Goal: Task Accomplishment & Management: Use online tool/utility

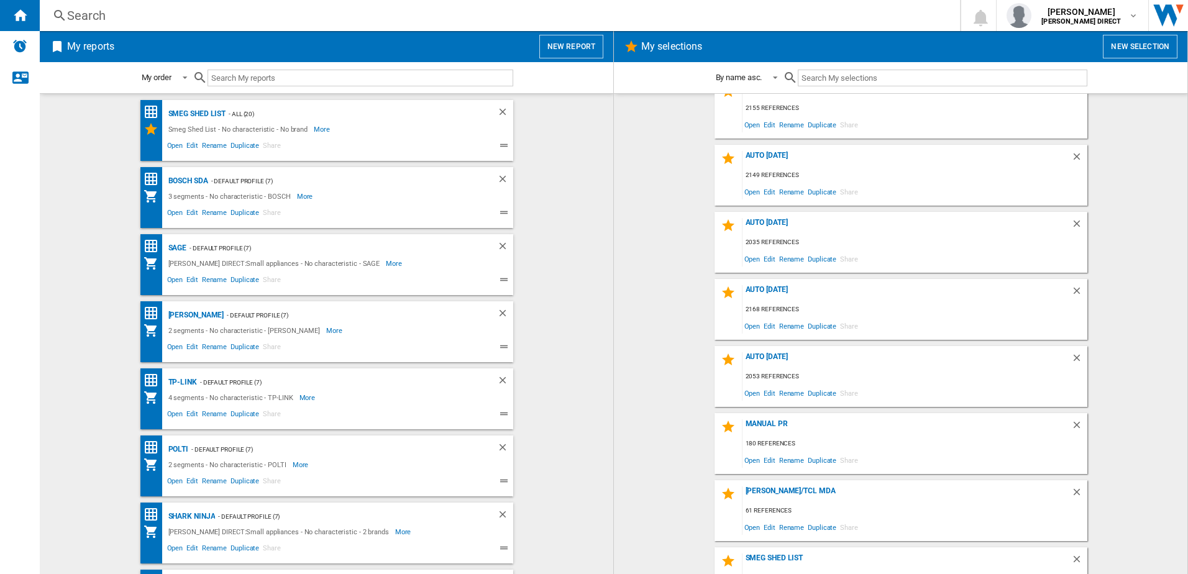
scroll to position [62, 0]
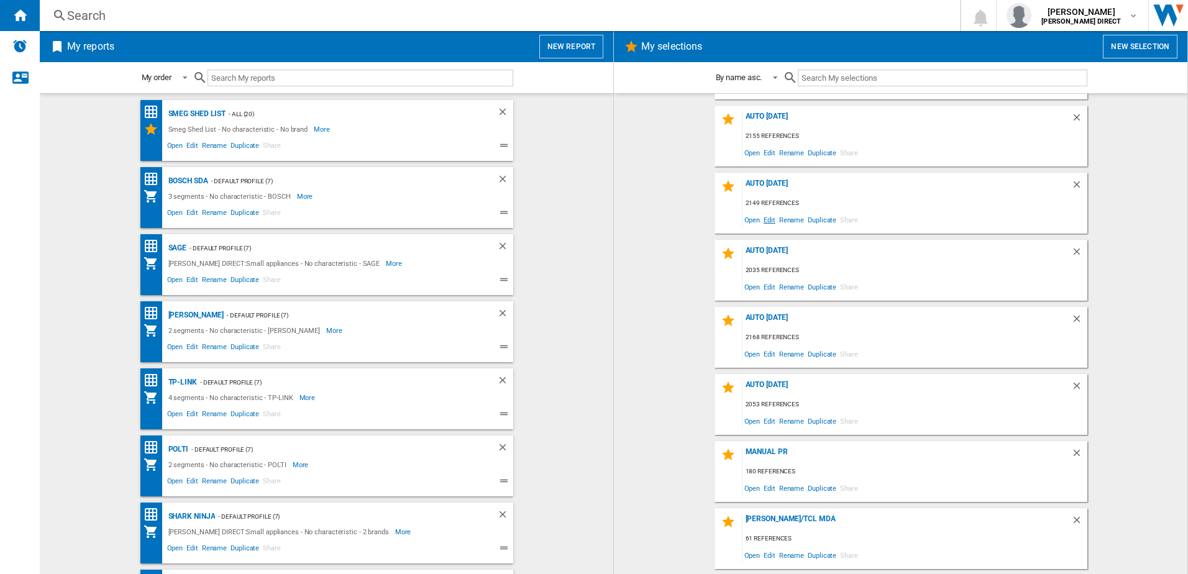
click at [768, 213] on span "Edit" at bounding box center [770, 219] width 16 height 17
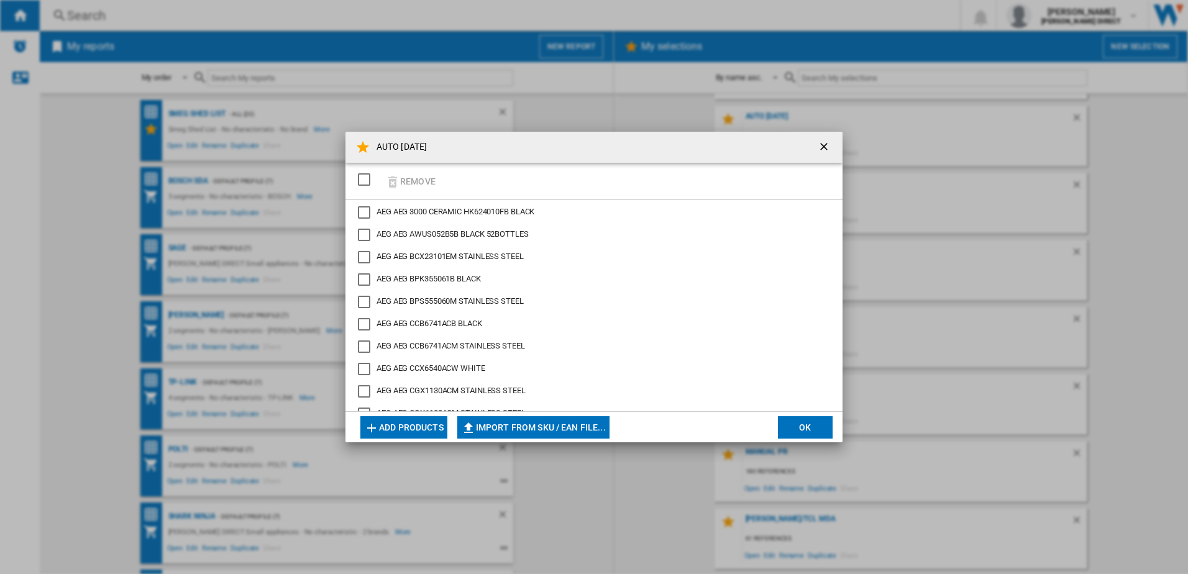
drag, startPoint x: 360, startPoint y: 177, endPoint x: 410, endPoint y: 180, distance: 49.9
click at [360, 176] on div "SELECTIONS.EDITION_POPUP.SELECT_DESELECT" at bounding box center [364, 179] width 12 height 12
click at [407, 180] on button "Remove" at bounding box center [411, 181] width 58 height 29
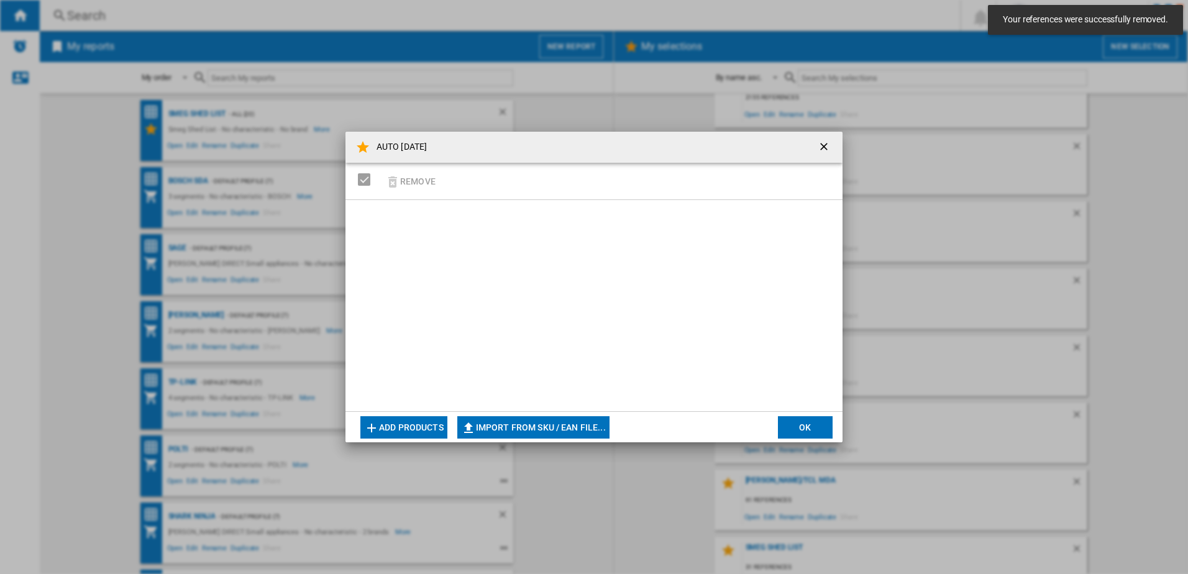
scroll to position [124, 0]
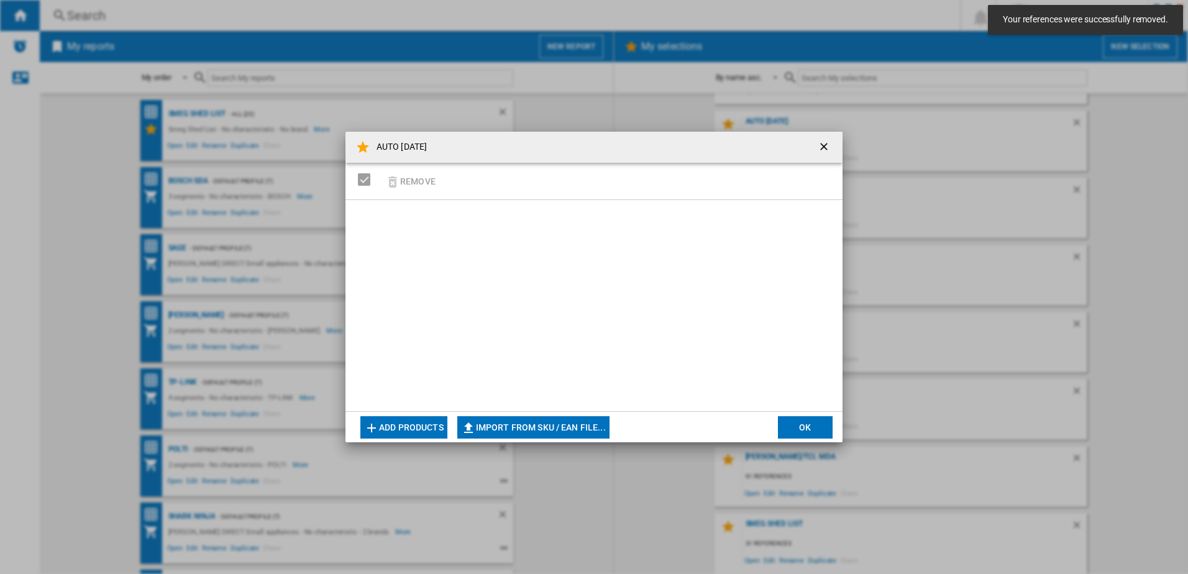
click at [510, 423] on button "Import from SKU / EAN file..." at bounding box center [533, 427] width 152 height 22
type input "**********"
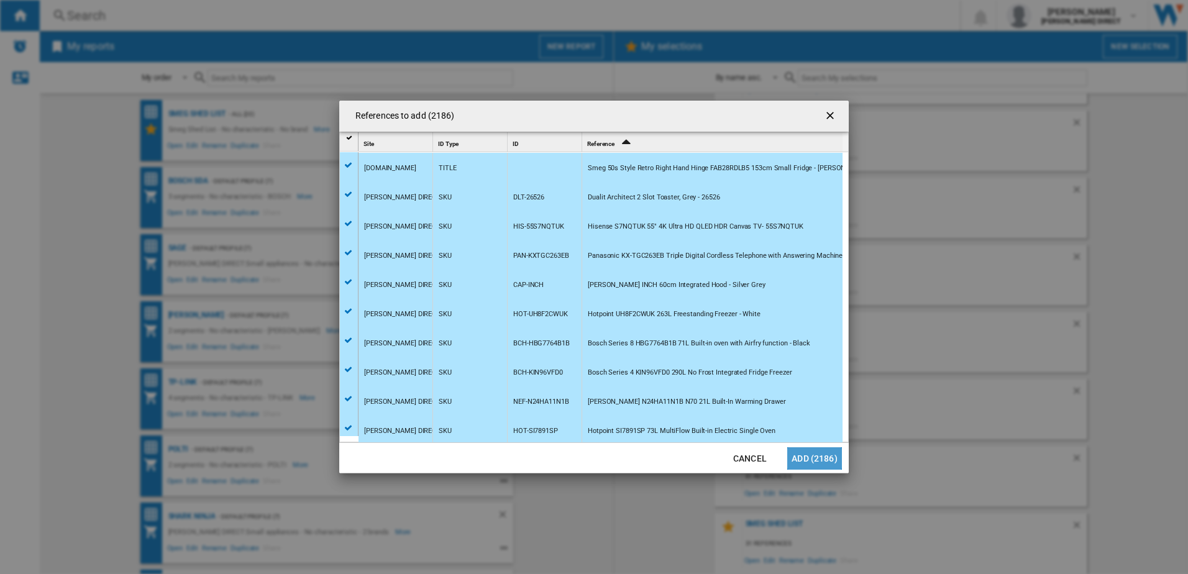
click at [831, 463] on button "Add (2186)" at bounding box center [814, 459] width 55 height 22
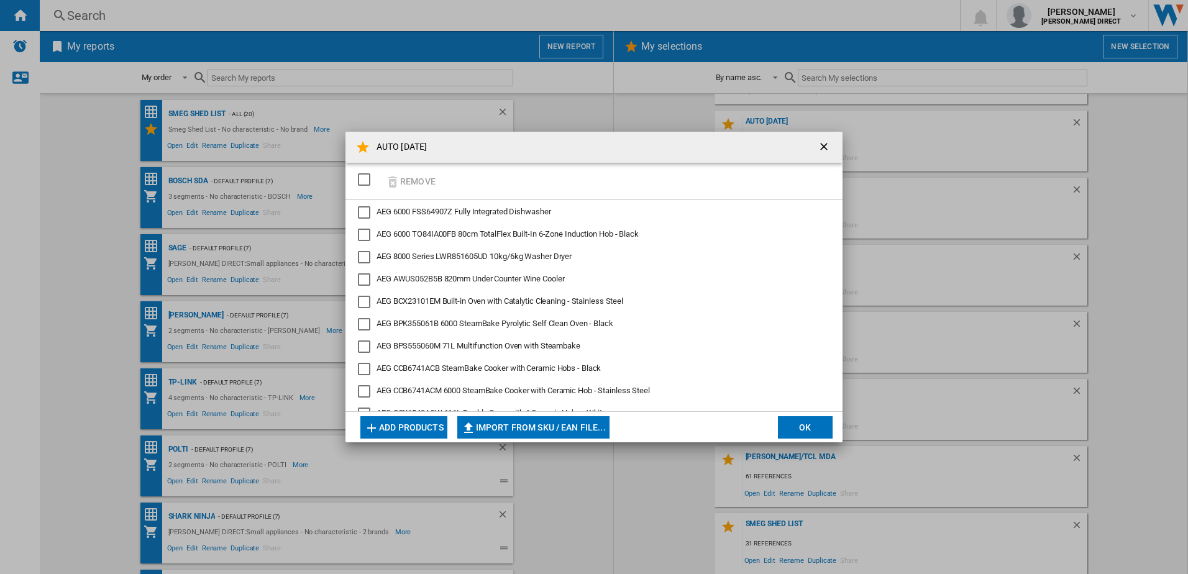
click at [822, 429] on button "OK" at bounding box center [805, 427] width 55 height 22
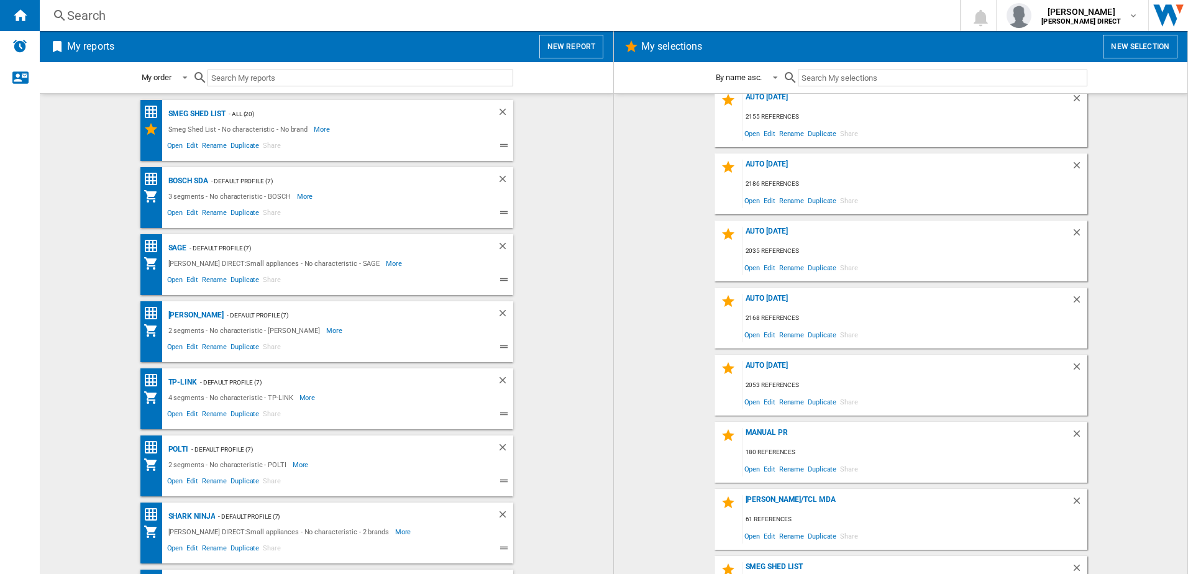
scroll to position [62, 0]
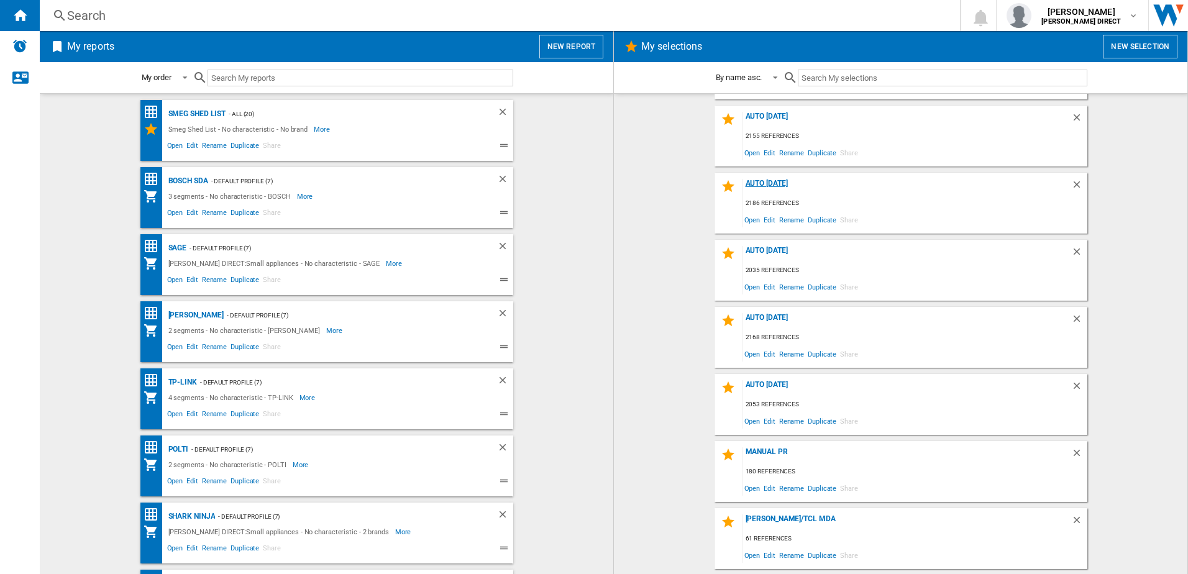
click at [764, 185] on div "AUTO [DATE]" at bounding box center [907, 187] width 329 height 17
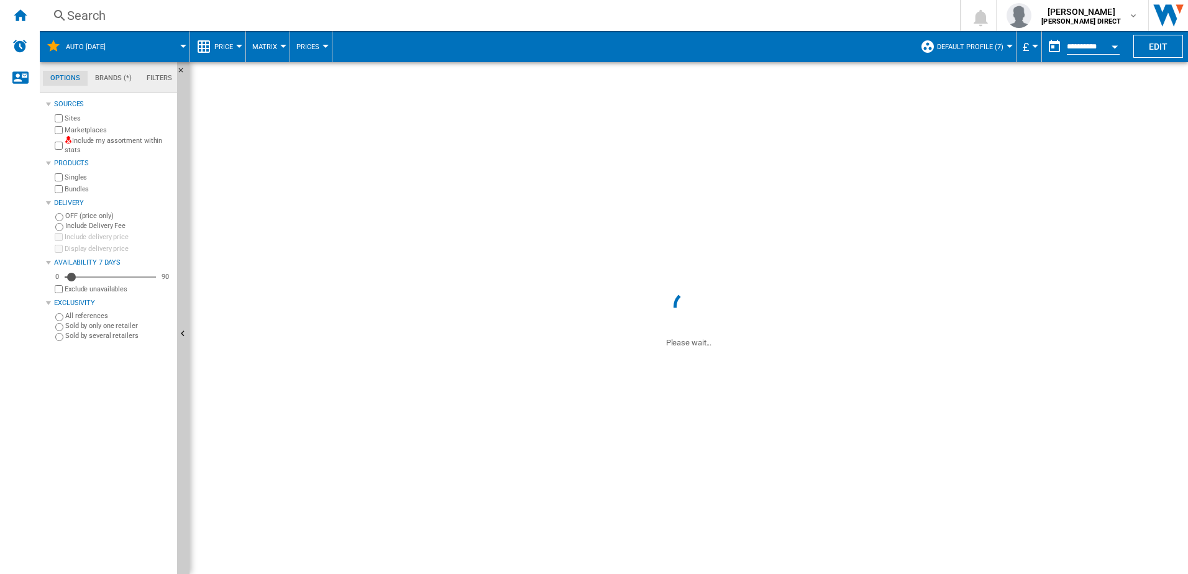
click at [89, 147] on label "Include my assortment within stats" at bounding box center [119, 145] width 108 height 19
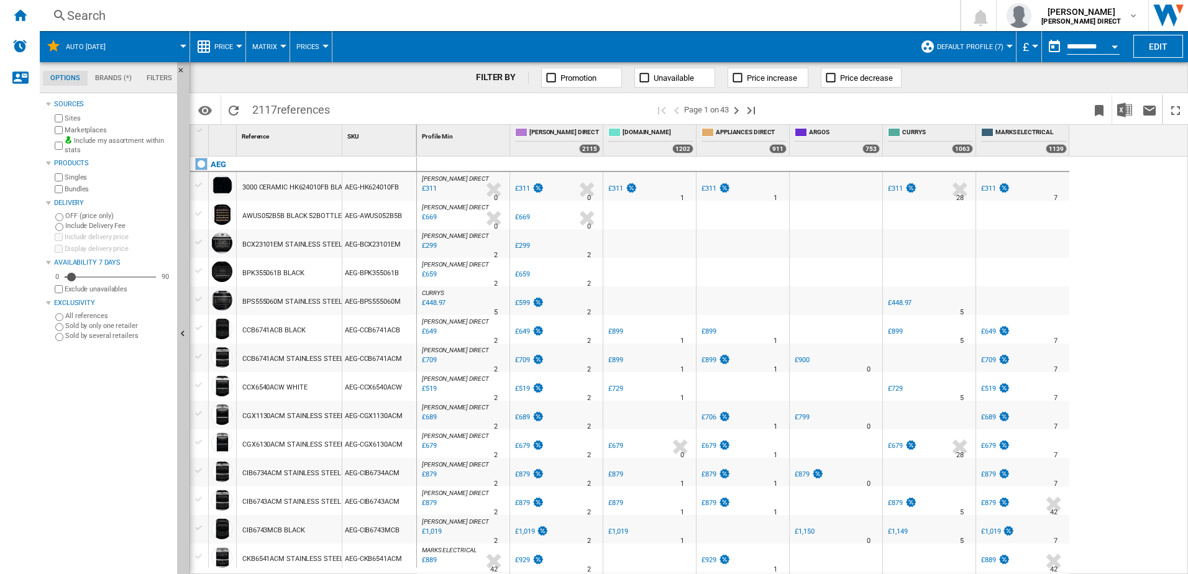
click at [83, 129] on label "Marketplaces" at bounding box center [119, 130] width 108 height 9
click at [80, 190] on label "Bundles" at bounding box center [119, 189] width 108 height 9
click at [1129, 112] on img "Download in Excel" at bounding box center [1125, 110] width 15 height 15
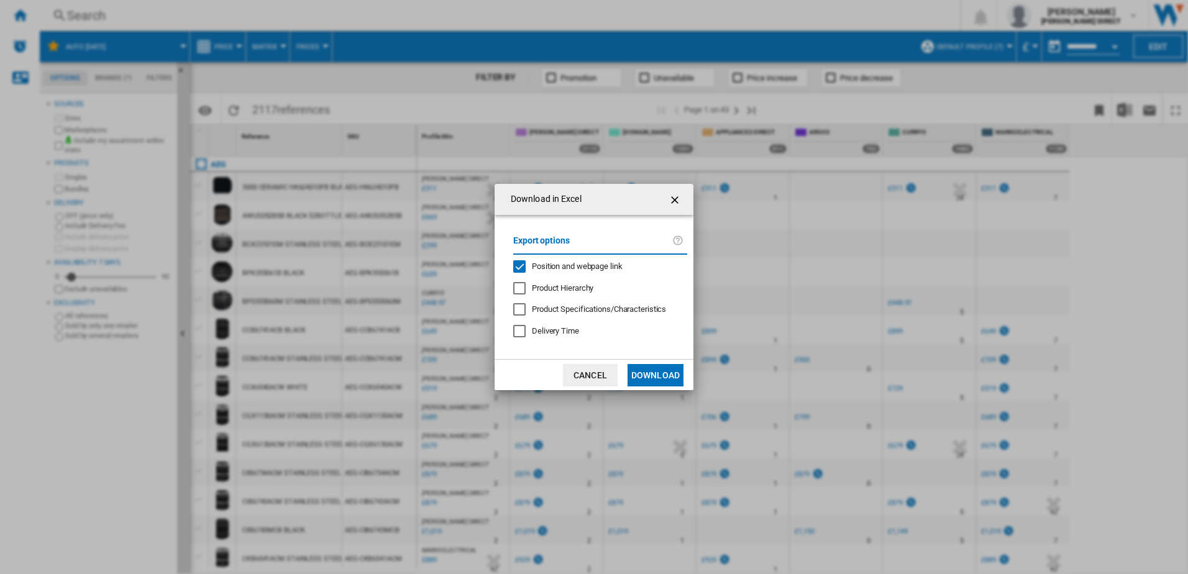
click at [596, 270] on span "Position and webpage link" at bounding box center [577, 266] width 91 height 9
click at [641, 367] on button "Download" at bounding box center [656, 375] width 56 height 22
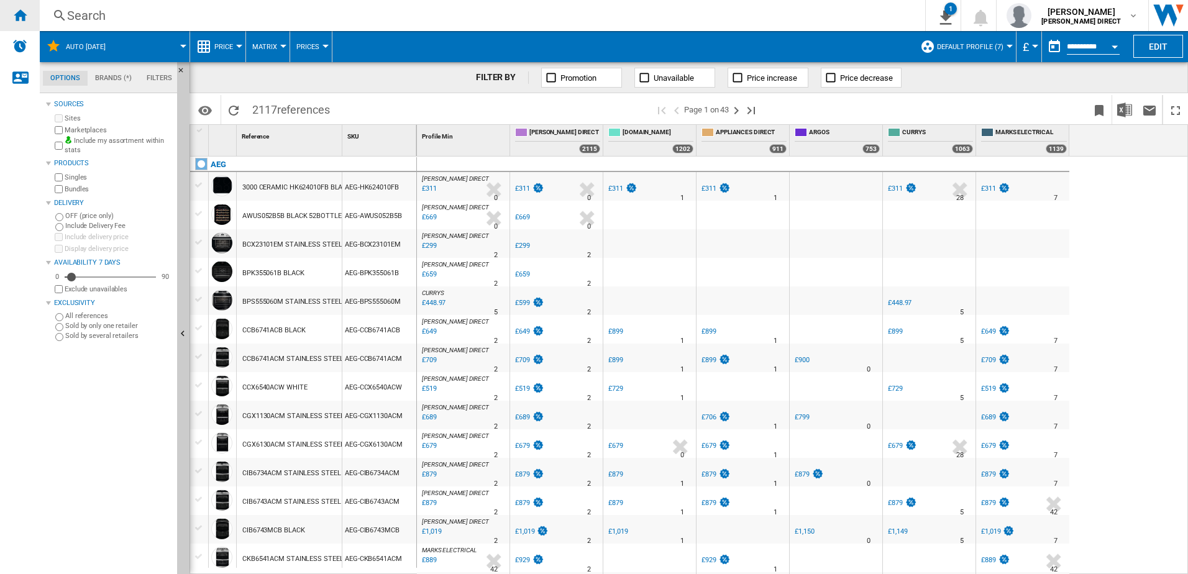
click at [18, 19] on ng-md-icon "Home" at bounding box center [19, 14] width 15 height 15
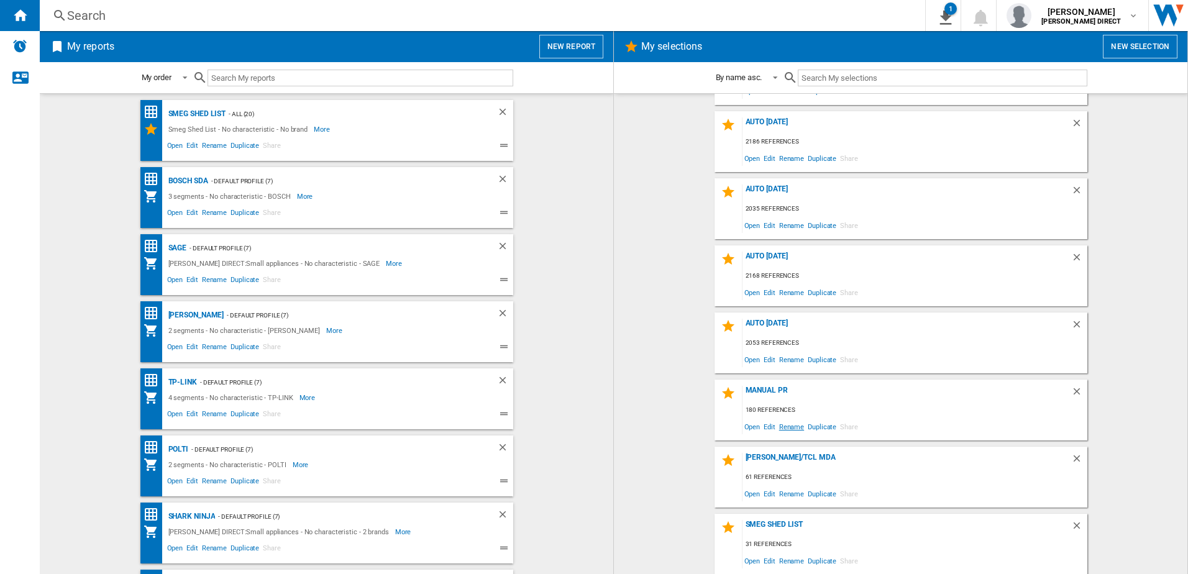
scroll to position [124, 0]
click at [767, 430] on span "Edit" at bounding box center [770, 426] width 16 height 17
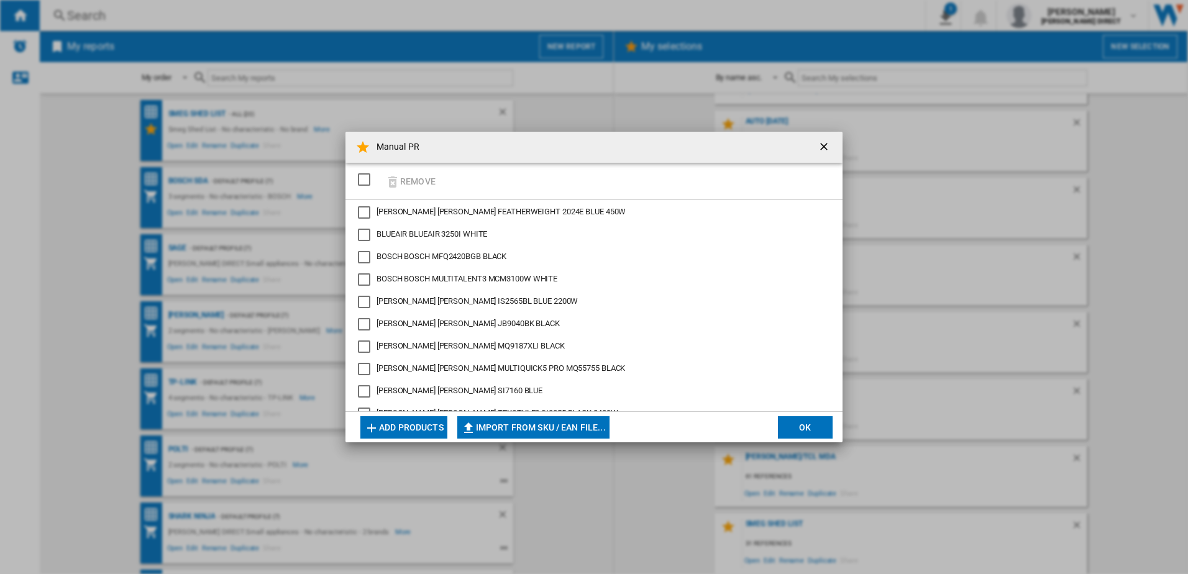
click at [369, 184] on div "SELECTIONS.EDITION_POPUP.SELECT_DESELECT" at bounding box center [364, 179] width 12 height 12
click at [391, 180] on ng-md-icon "Manual PR ..." at bounding box center [392, 182] width 15 height 15
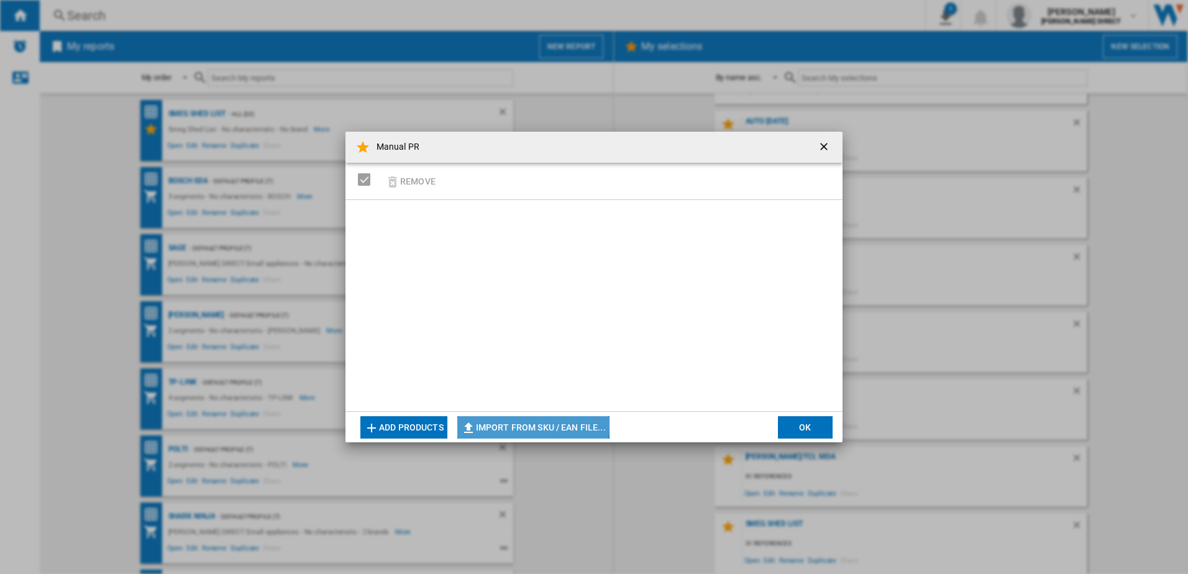
click at [518, 423] on button "Import from SKU / EAN file..." at bounding box center [533, 427] width 152 height 22
type input "**********"
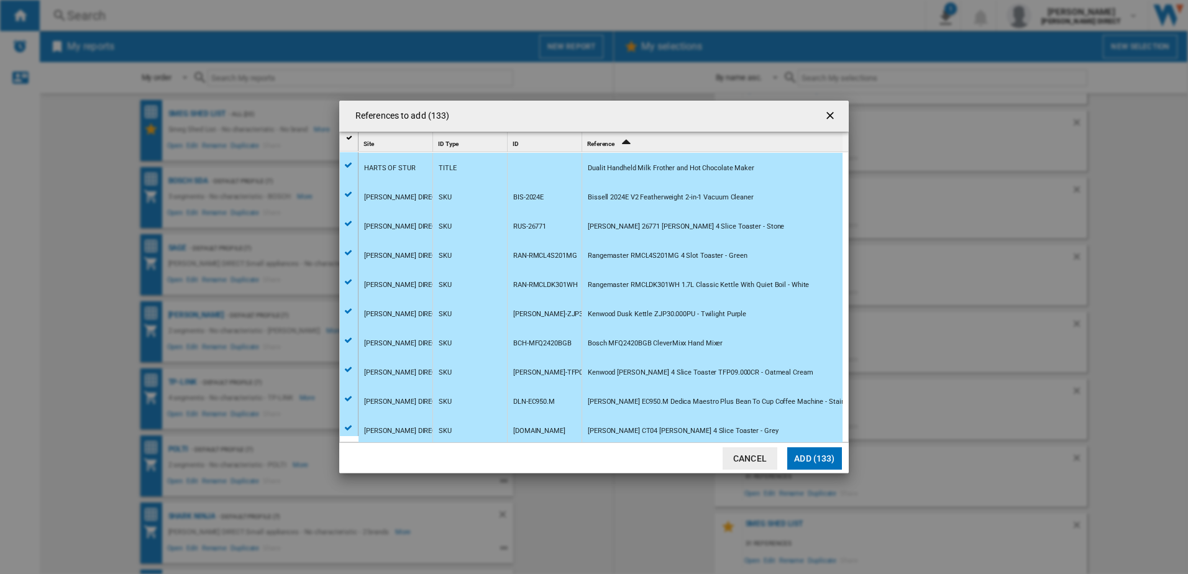
click at [797, 449] on button "Add (133)" at bounding box center [814, 459] width 55 height 22
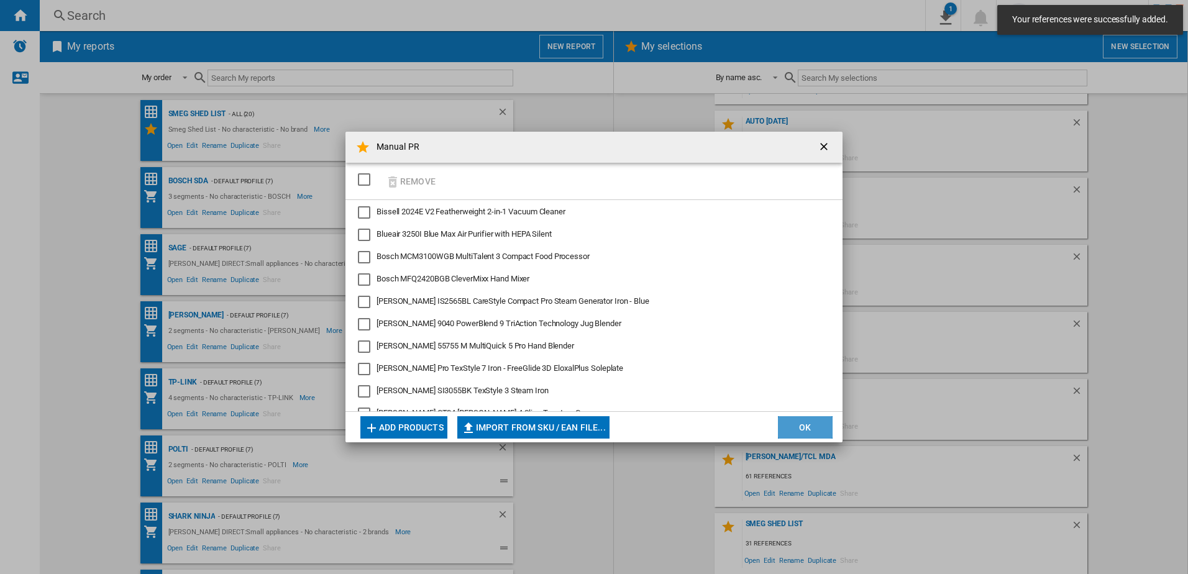
drag, startPoint x: 807, startPoint y: 429, endPoint x: 805, endPoint y: 387, distance: 41.7
click at [806, 429] on button "OK" at bounding box center [805, 427] width 55 height 22
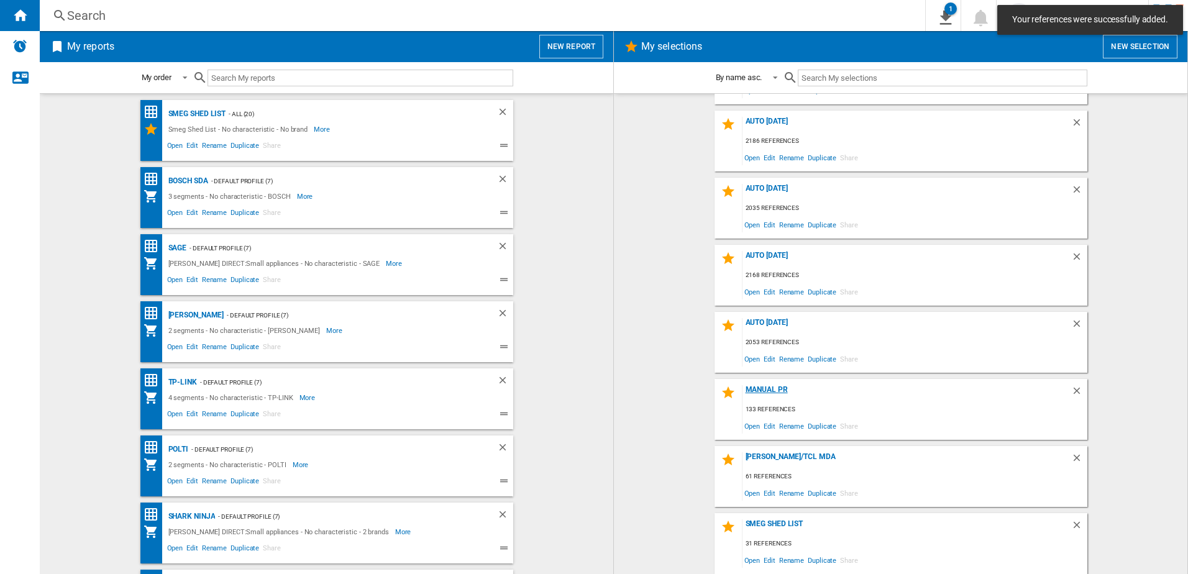
click at [764, 385] on div "Manual PR" at bounding box center [907, 393] width 329 height 17
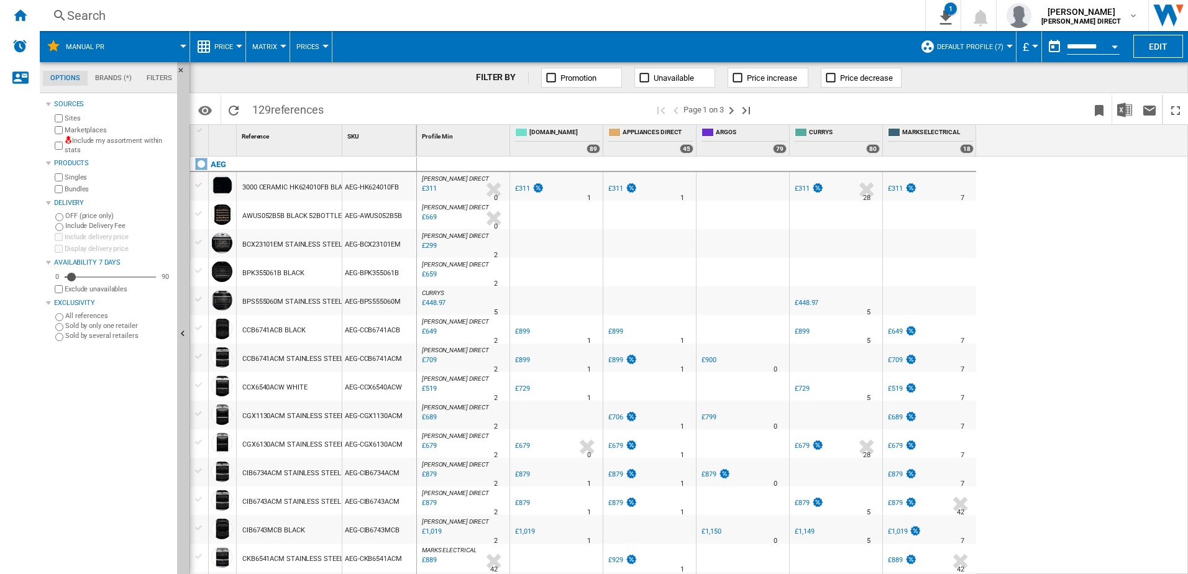
click at [121, 146] on label "Include my assortment within stats" at bounding box center [119, 145] width 108 height 19
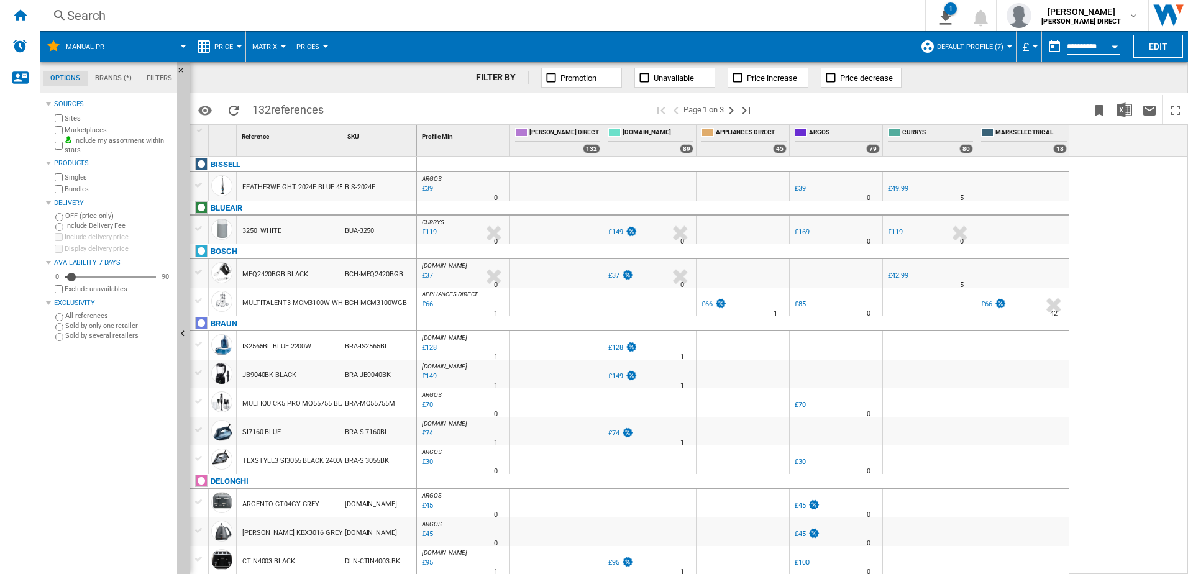
click at [80, 133] on label "Marketplaces" at bounding box center [119, 130] width 108 height 9
click at [266, 43] on span "Matrix" at bounding box center [264, 47] width 25 height 8
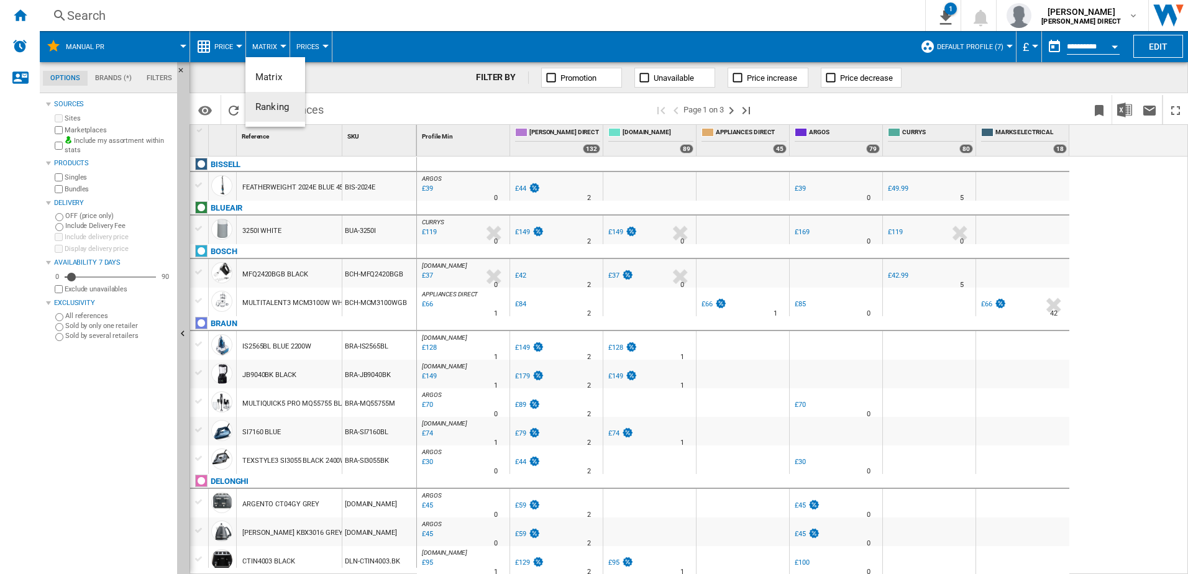
click at [268, 105] on span "Ranking" at bounding box center [272, 106] width 34 height 11
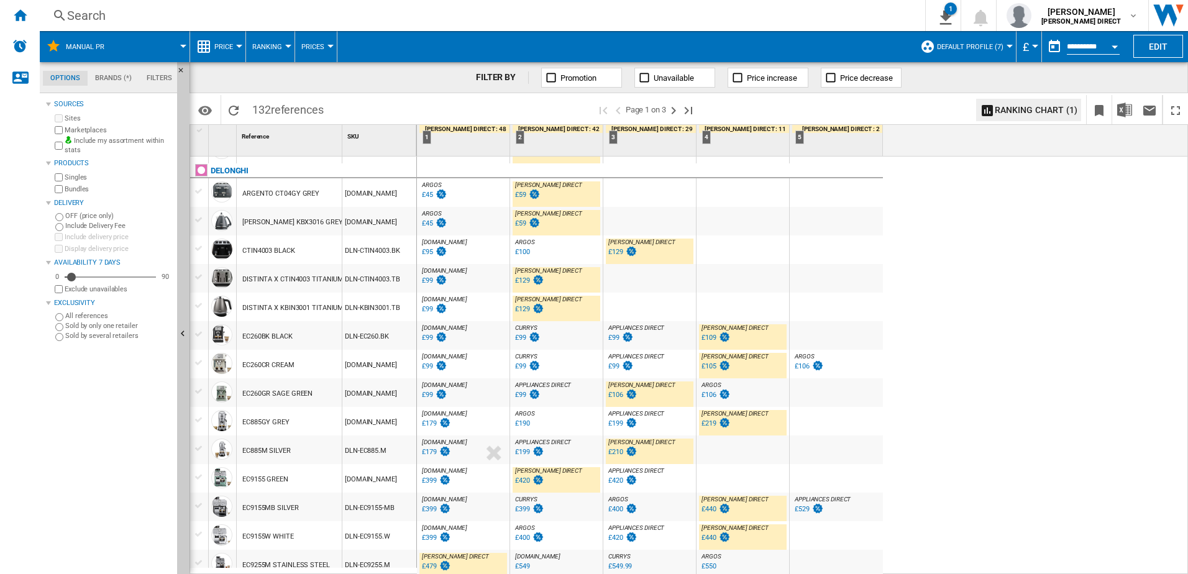
scroll to position [684, 0]
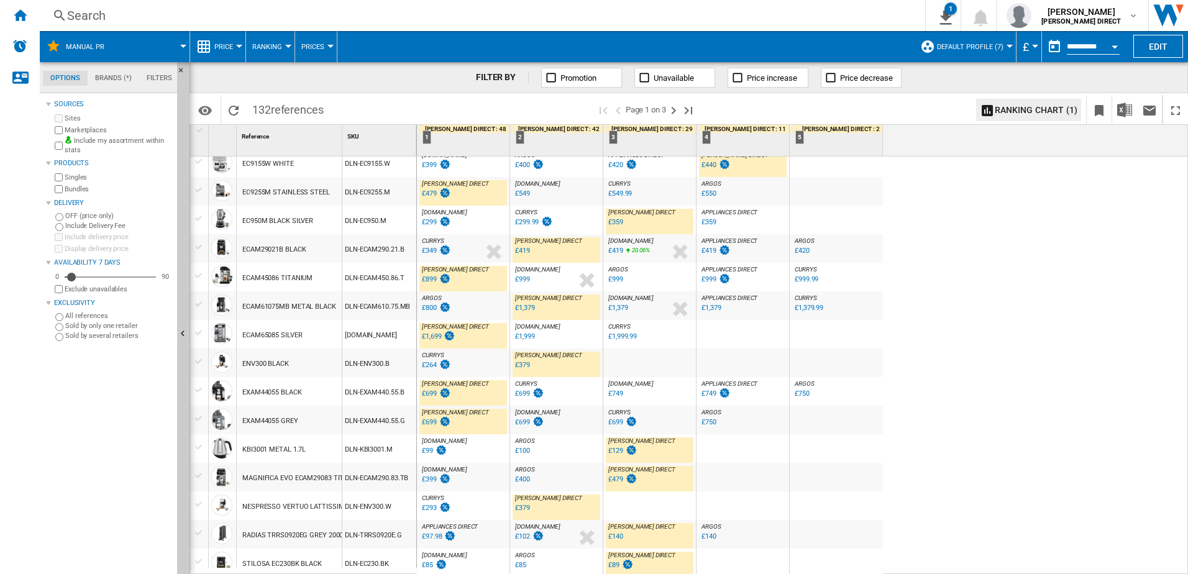
click at [433, 279] on div "£899" at bounding box center [429, 279] width 15 height 8
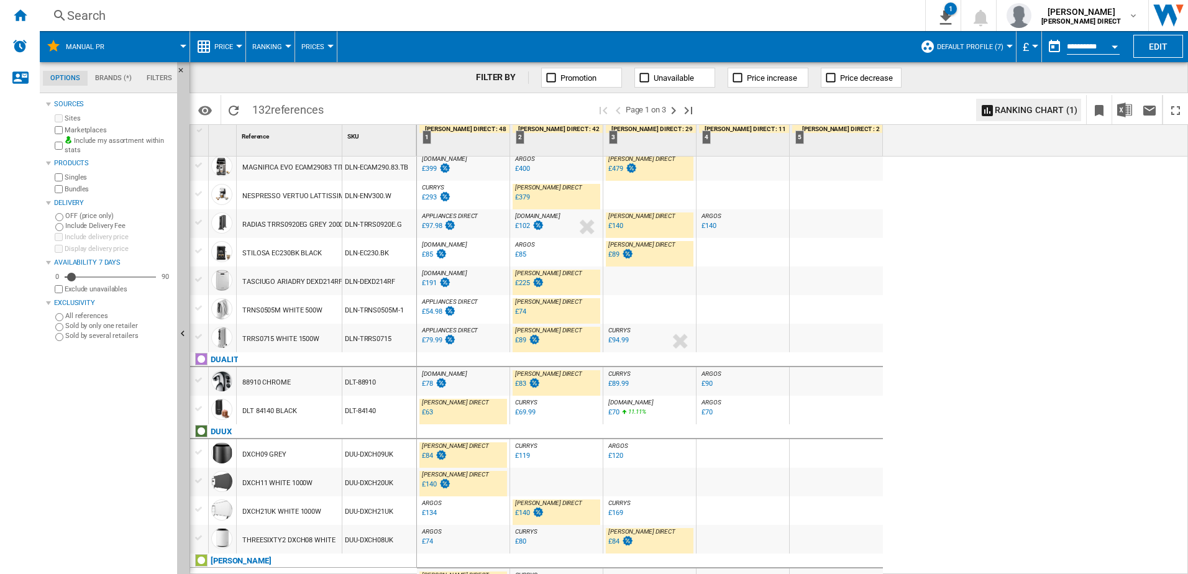
scroll to position [1118, 0]
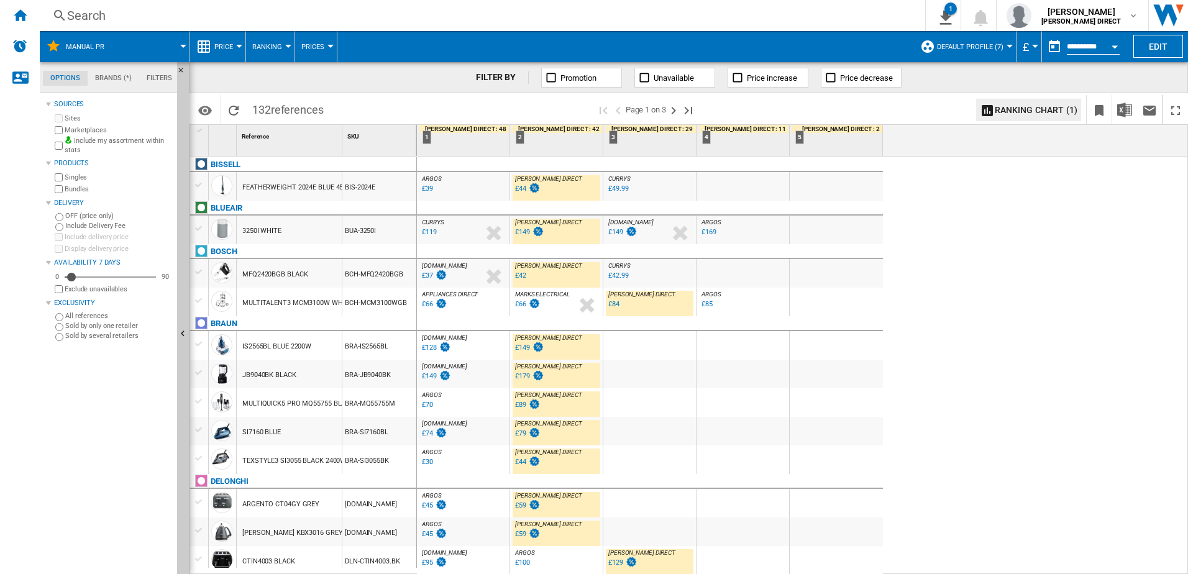
scroll to position [1118, 0]
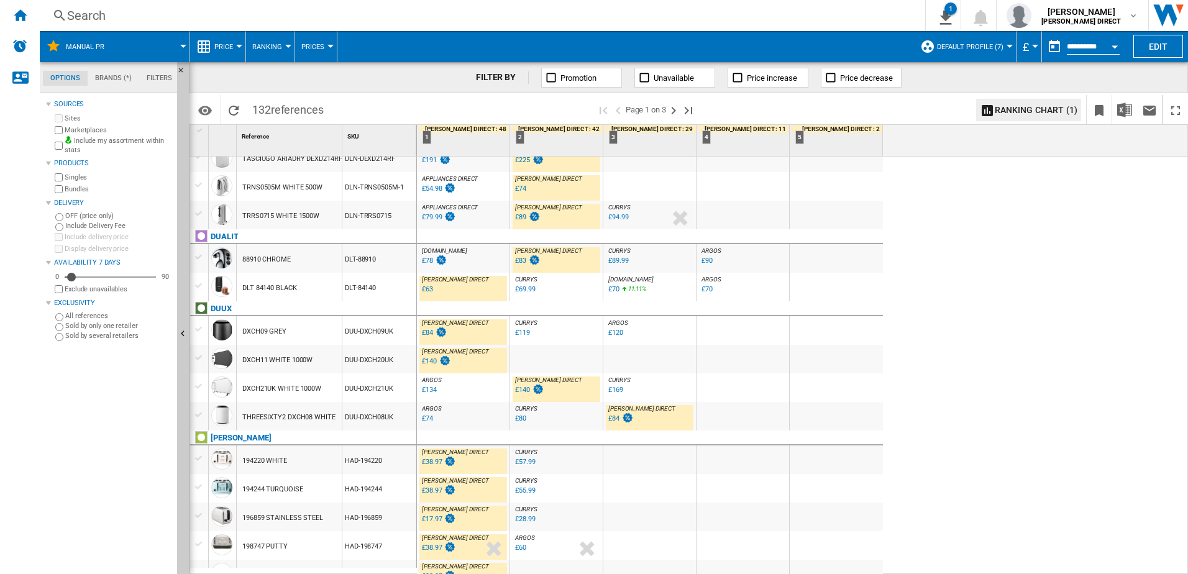
click at [429, 360] on div "£140" at bounding box center [429, 361] width 15 height 8
click at [427, 334] on div "£84" at bounding box center [427, 333] width 11 height 8
click at [676, 111] on ng-md-icon "Next page" at bounding box center [673, 110] width 15 height 15
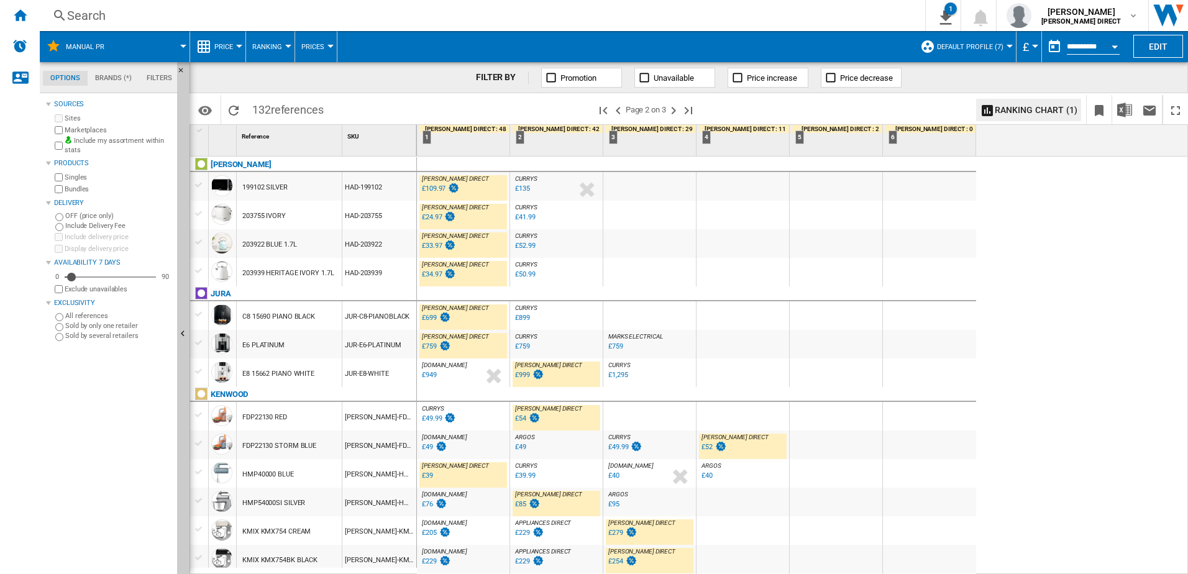
scroll to position [124, 0]
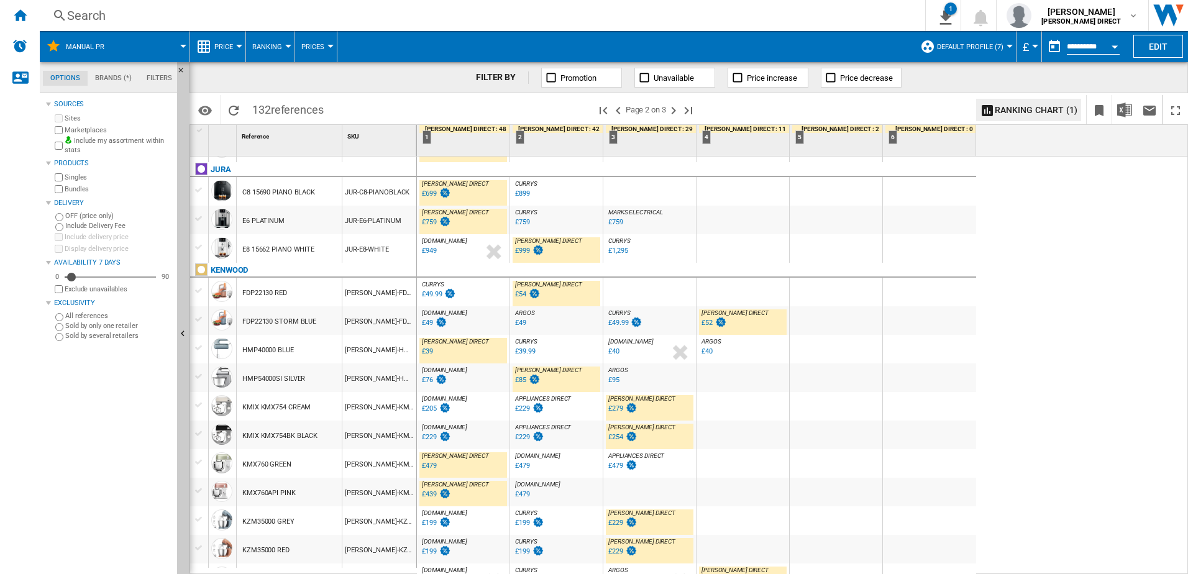
click at [433, 190] on div "£699" at bounding box center [429, 194] width 15 height 8
click at [428, 224] on div "£759" at bounding box center [429, 222] width 15 height 8
click at [527, 255] on div "£999" at bounding box center [528, 251] width 31 height 12
click at [428, 351] on div "£39" at bounding box center [427, 351] width 11 height 8
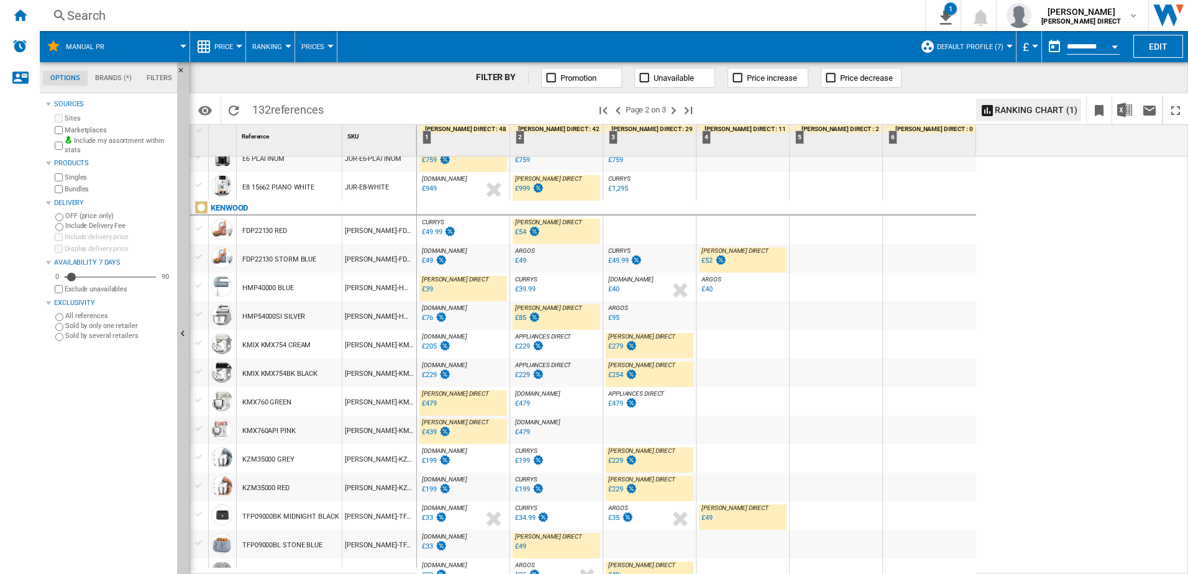
click at [426, 405] on div "£479" at bounding box center [429, 404] width 15 height 8
click at [432, 434] on div "£439" at bounding box center [429, 432] width 15 height 8
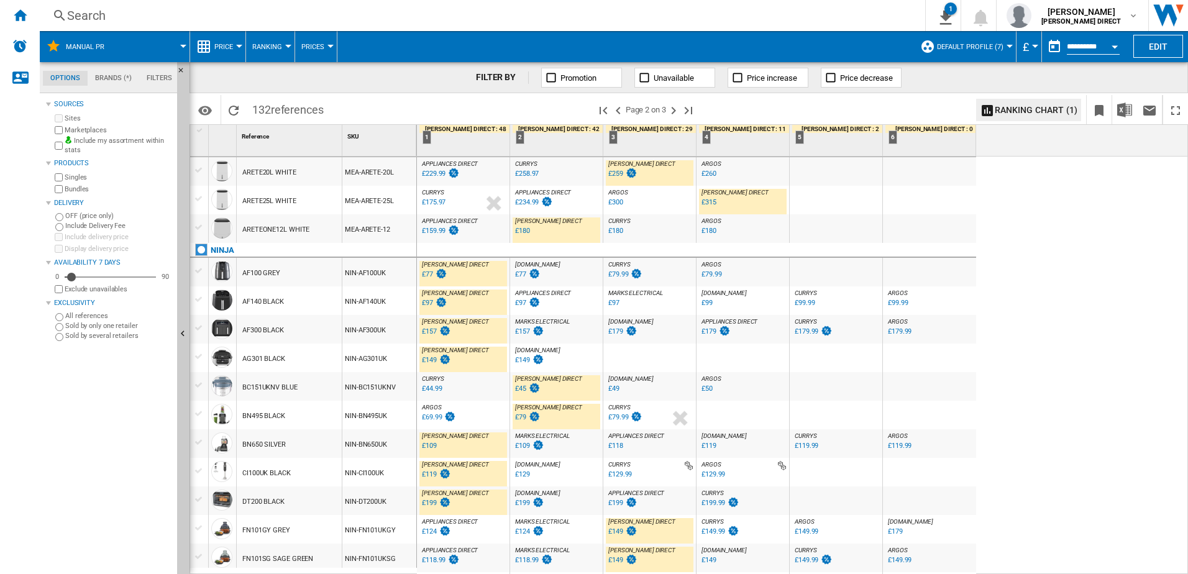
scroll to position [1116, 0]
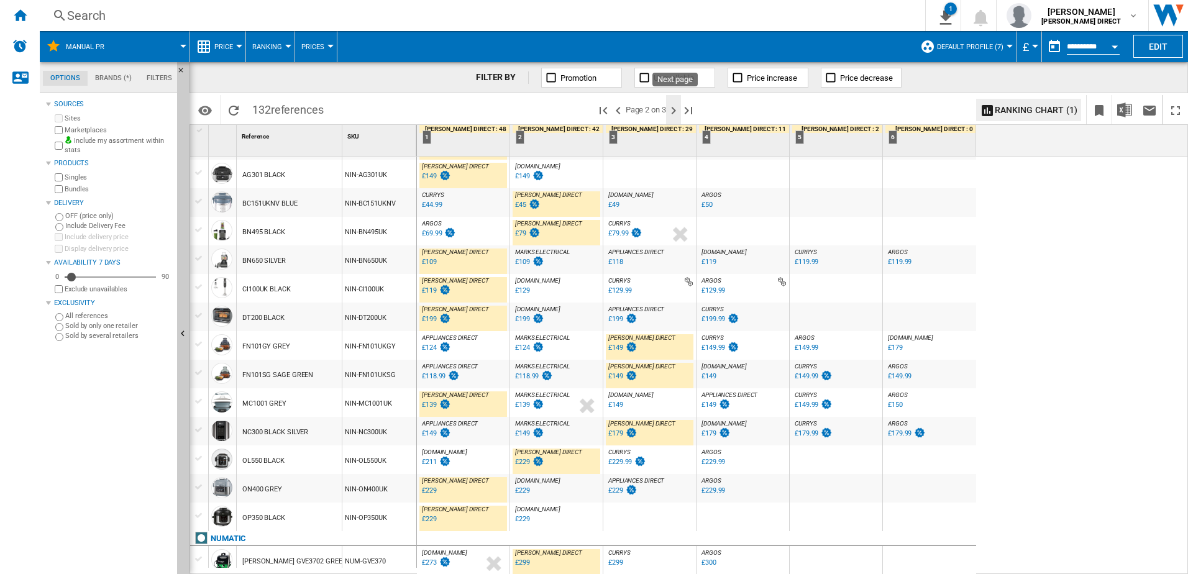
click at [675, 115] on ng-md-icon "Next page" at bounding box center [673, 110] width 15 height 15
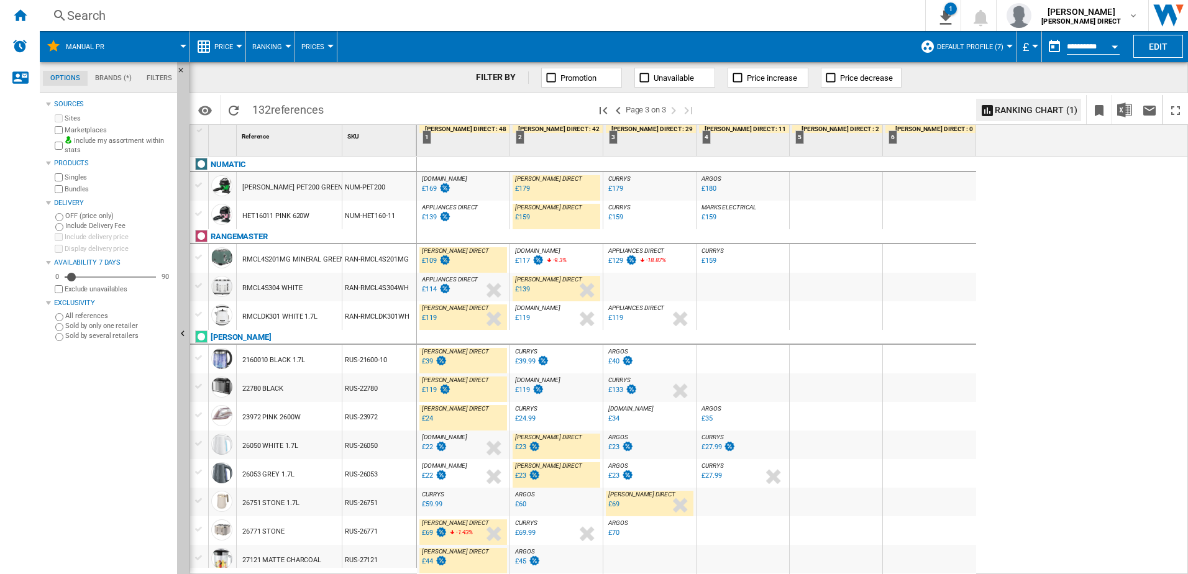
click at [434, 261] on div "£109" at bounding box center [429, 261] width 15 height 8
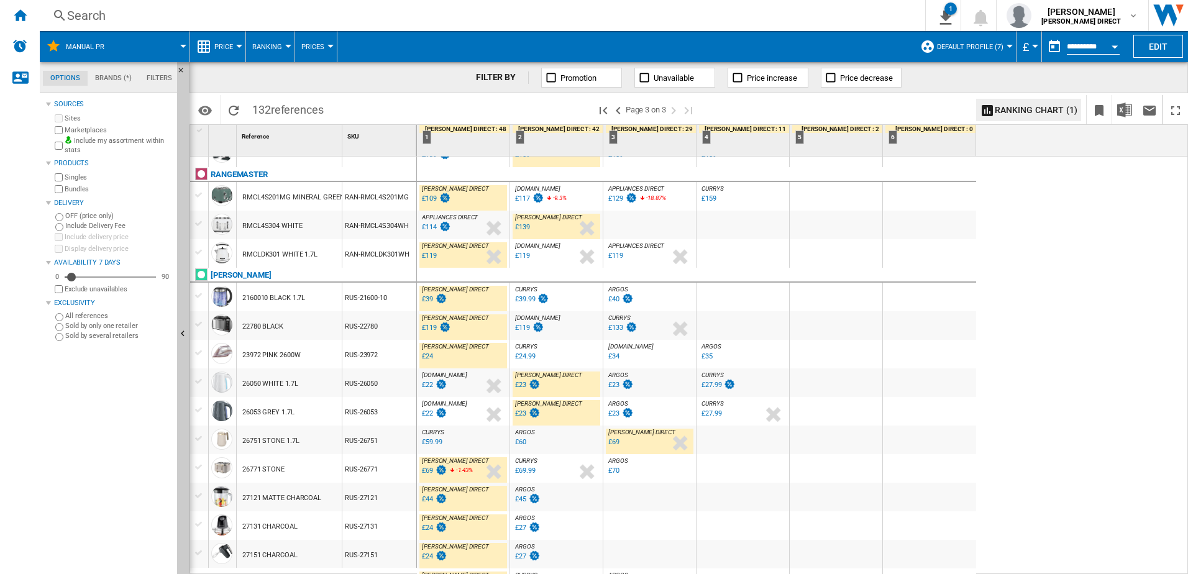
scroll to position [124, 0]
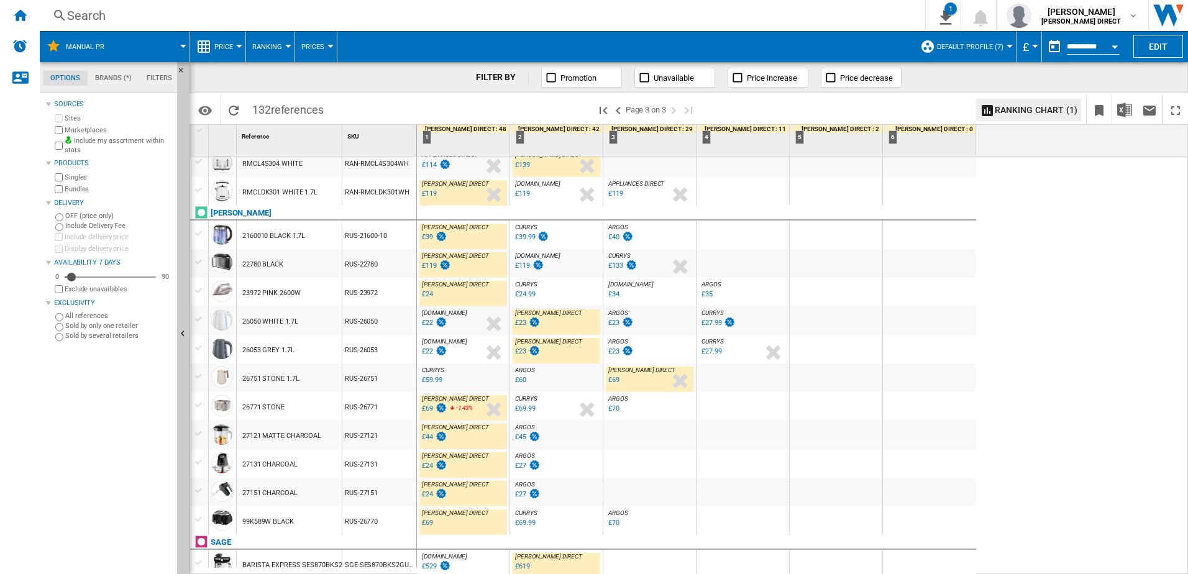
click at [431, 411] on div "£69" at bounding box center [427, 409] width 11 height 8
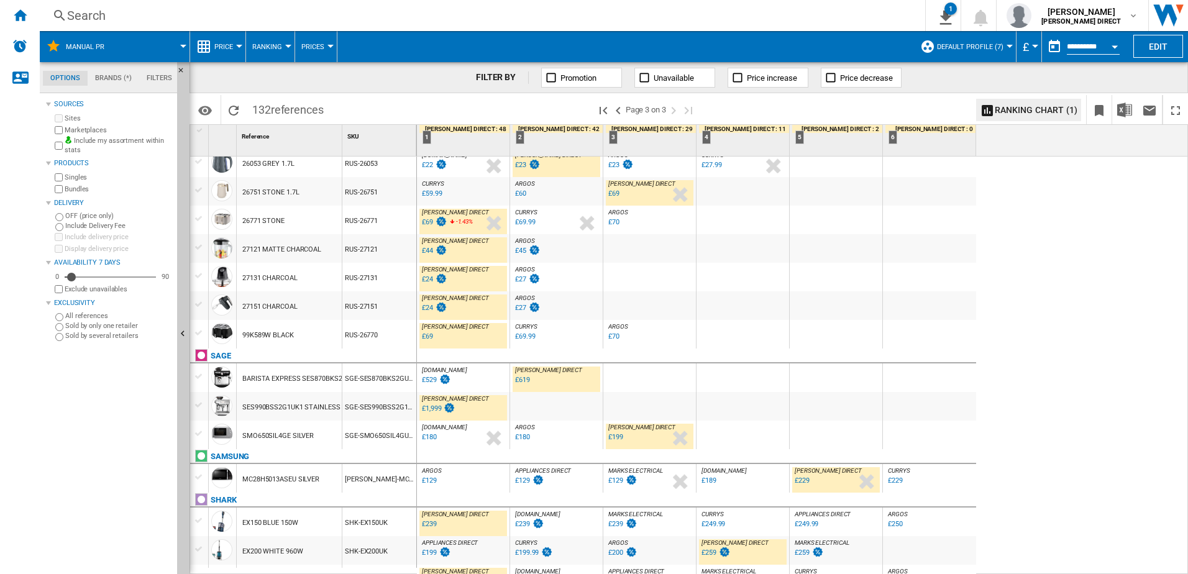
scroll to position [435, 0]
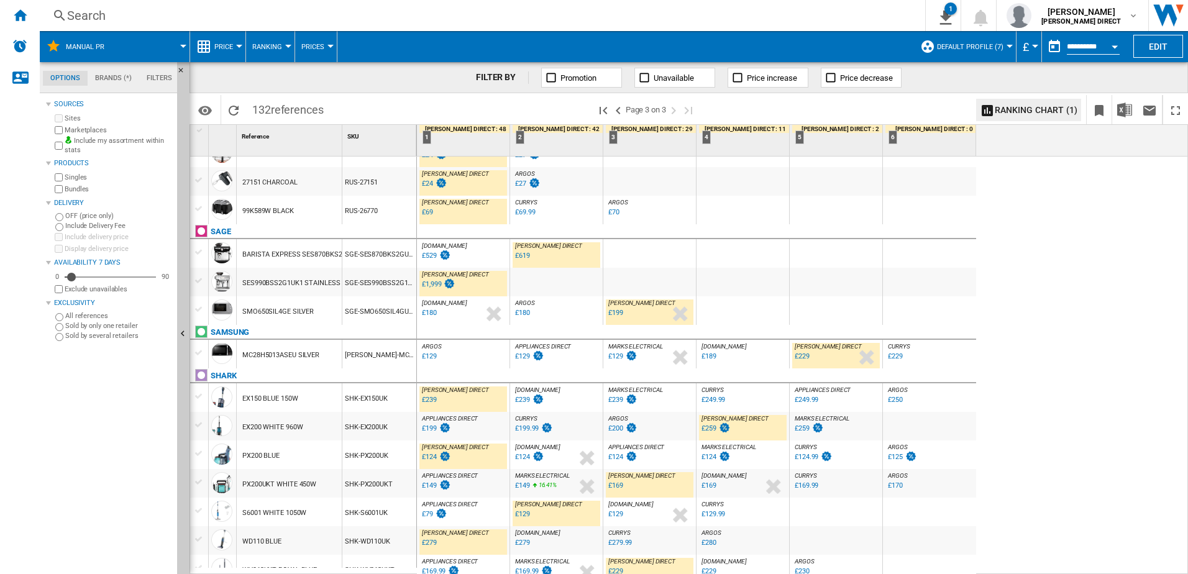
click at [438, 287] on div "£1,999" at bounding box center [431, 284] width 19 height 8
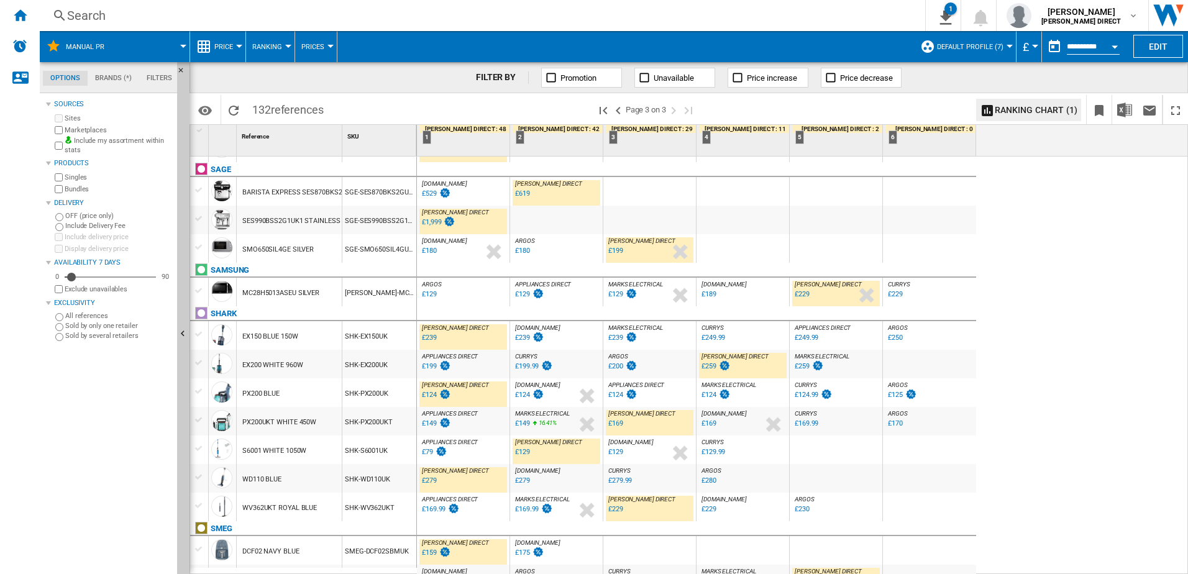
scroll to position [631, 0]
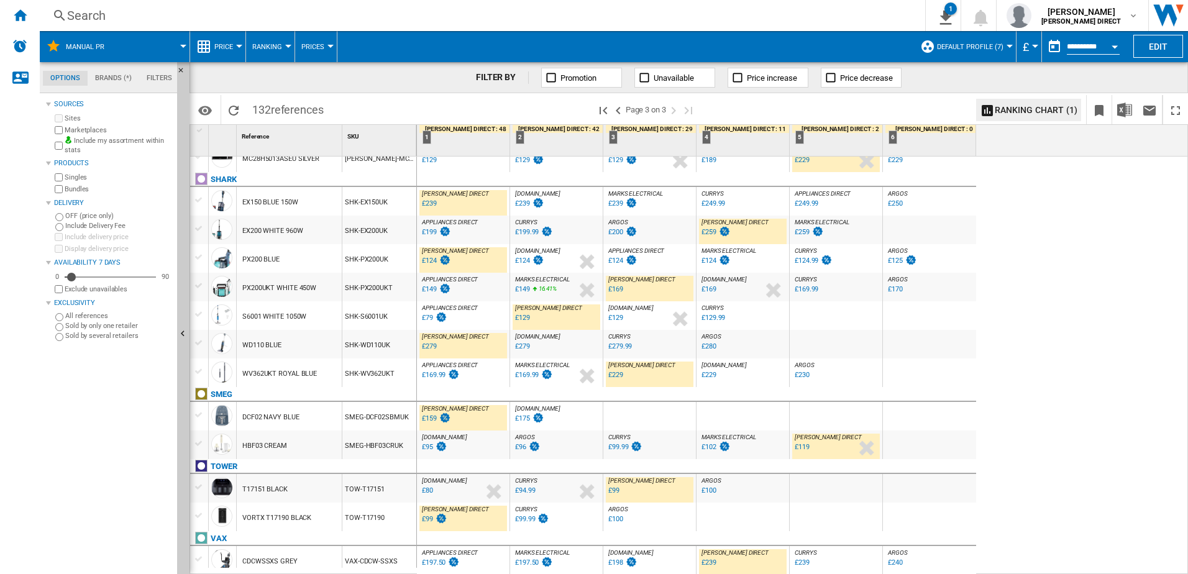
click at [431, 421] on div "£159" at bounding box center [429, 419] width 15 height 8
drag, startPoint x: 21, startPoint y: 7, endPoint x: 413, endPoint y: 14, distance: 392.9
click at [21, 7] on ng-md-icon "Home" at bounding box center [19, 14] width 15 height 15
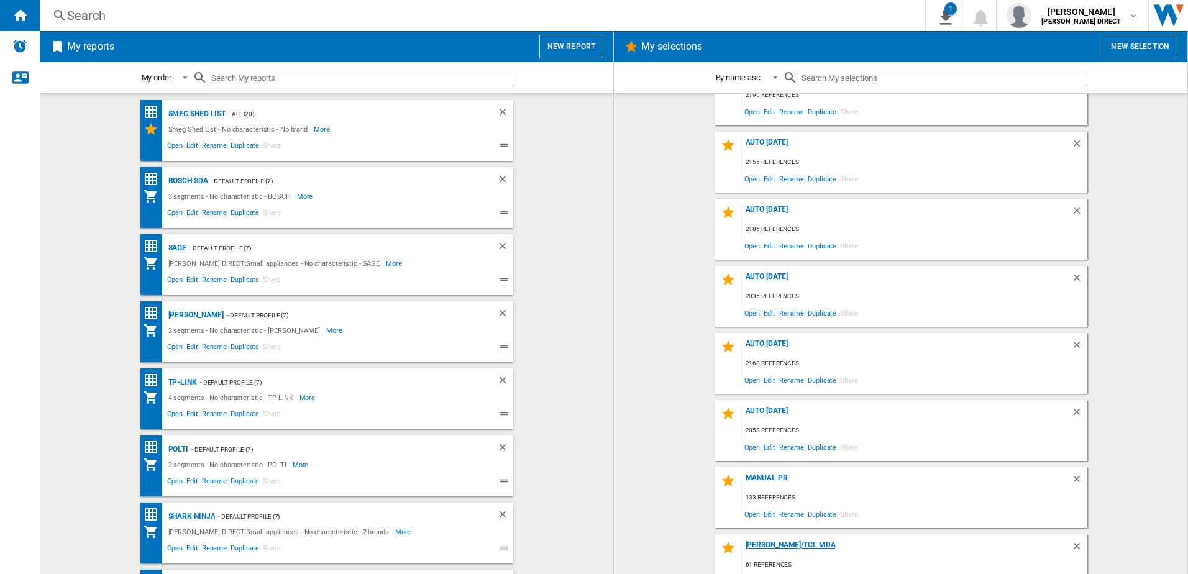
scroll to position [124, 0]
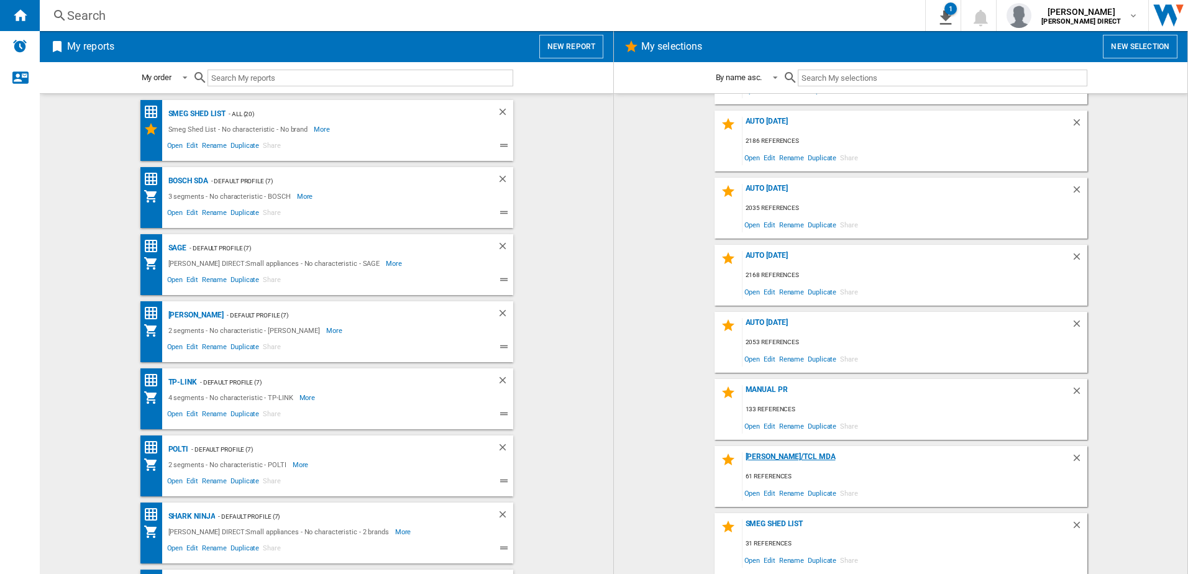
click at [779, 458] on div "[PERSON_NAME]/TCl MDA" at bounding box center [907, 460] width 329 height 17
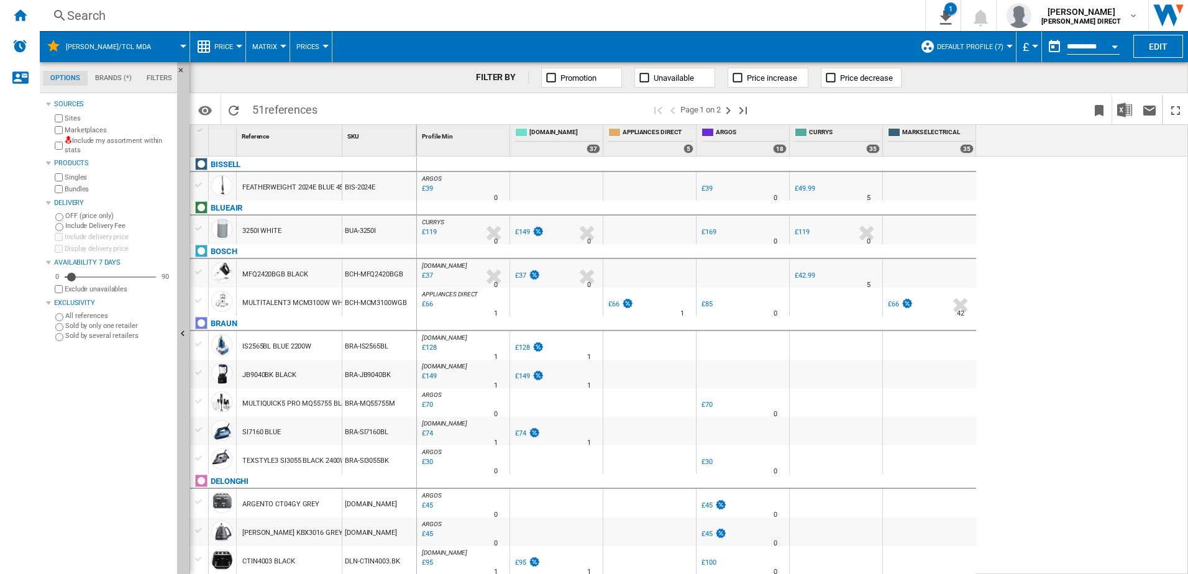
click at [257, 49] on span "Matrix" at bounding box center [264, 47] width 25 height 8
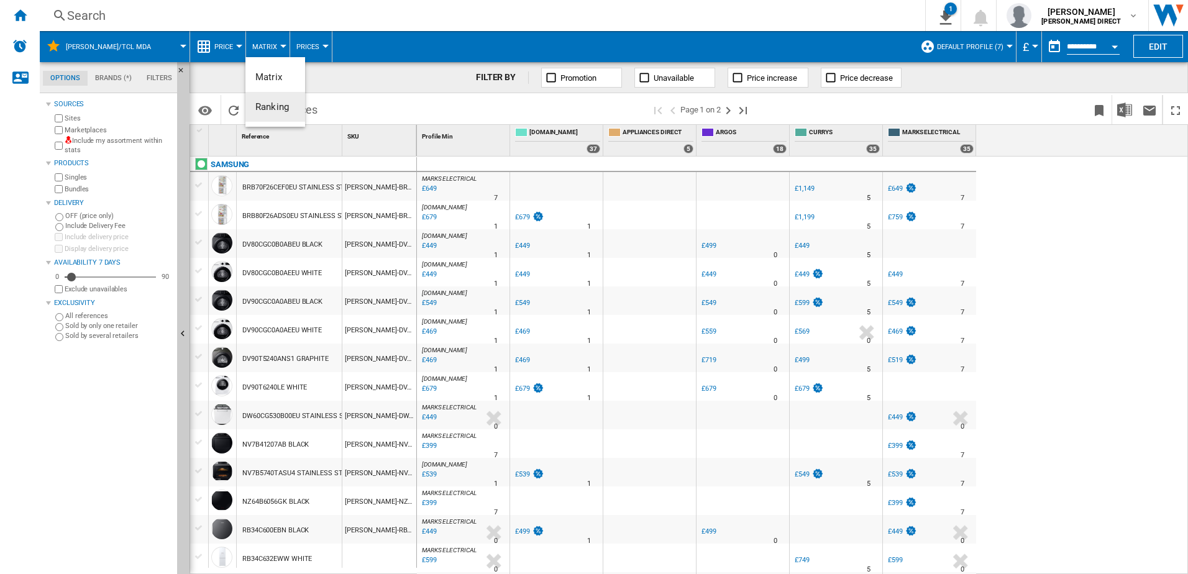
click at [274, 107] on span "Ranking" at bounding box center [272, 106] width 34 height 11
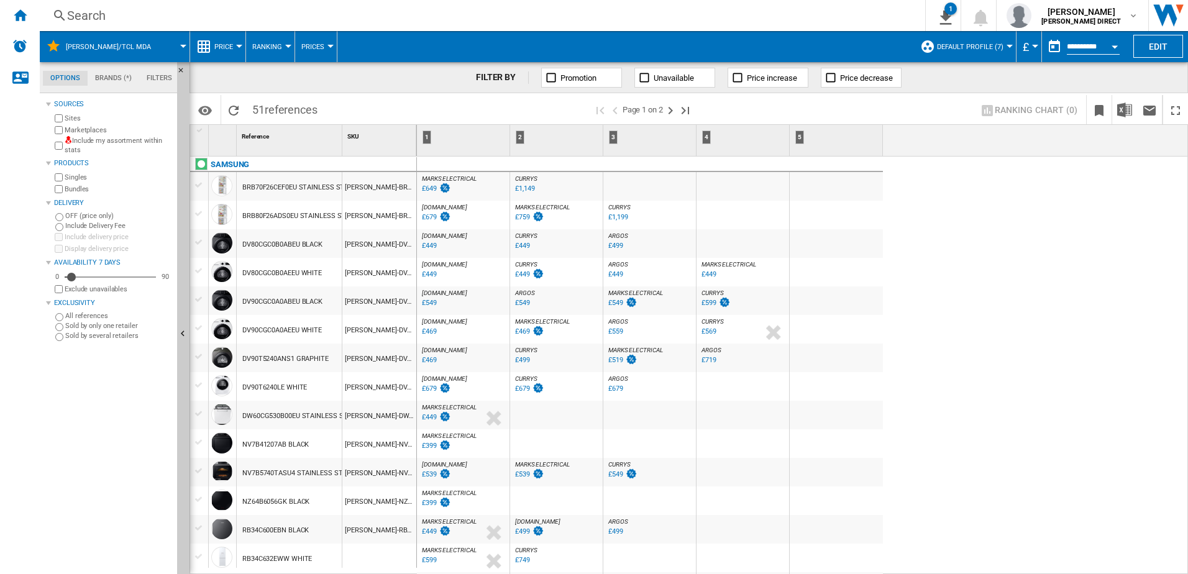
click at [276, 45] on span "Ranking" at bounding box center [267, 47] width 30 height 8
click at [90, 147] on md-backdrop at bounding box center [594, 287] width 1188 height 574
click at [90, 147] on label "Include my assortment within stats" at bounding box center [119, 145] width 108 height 19
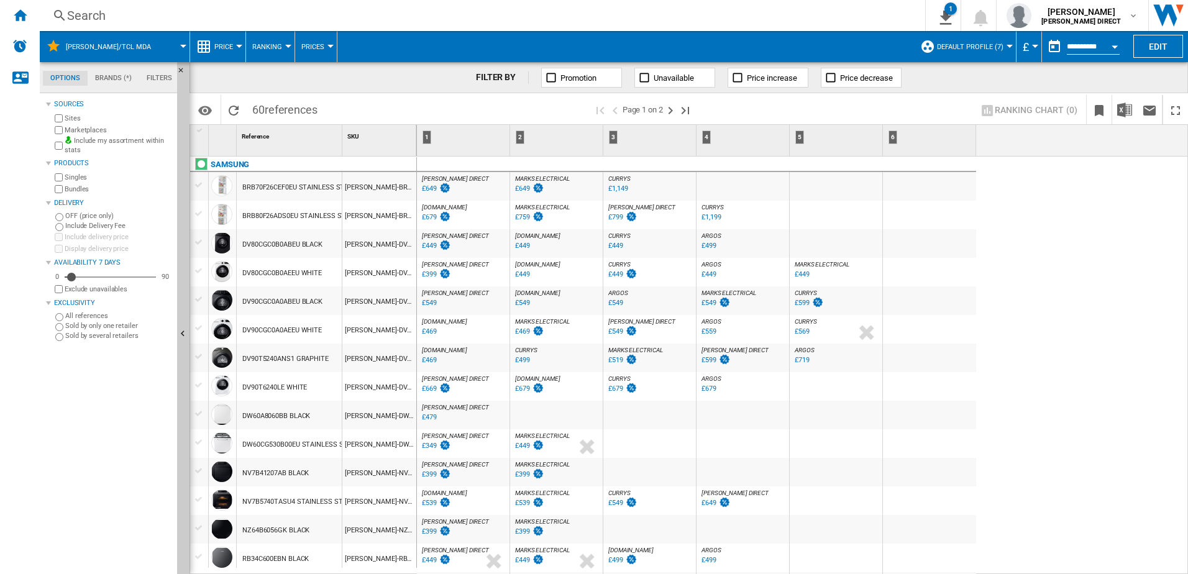
click at [483, 191] on div "HUGHES DIRECT : HUGHES DIRECT 0.0 % £649 % N/A HUGHES DIRECT : HUGHES DIRECT" at bounding box center [464, 189] width 88 height 29
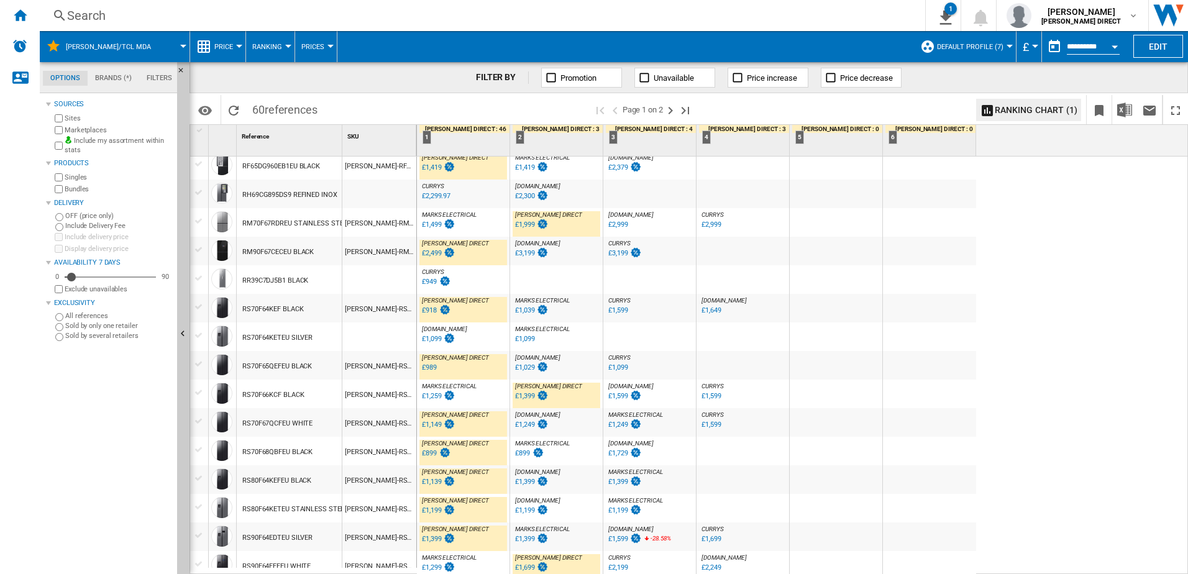
scroll to position [932, 0]
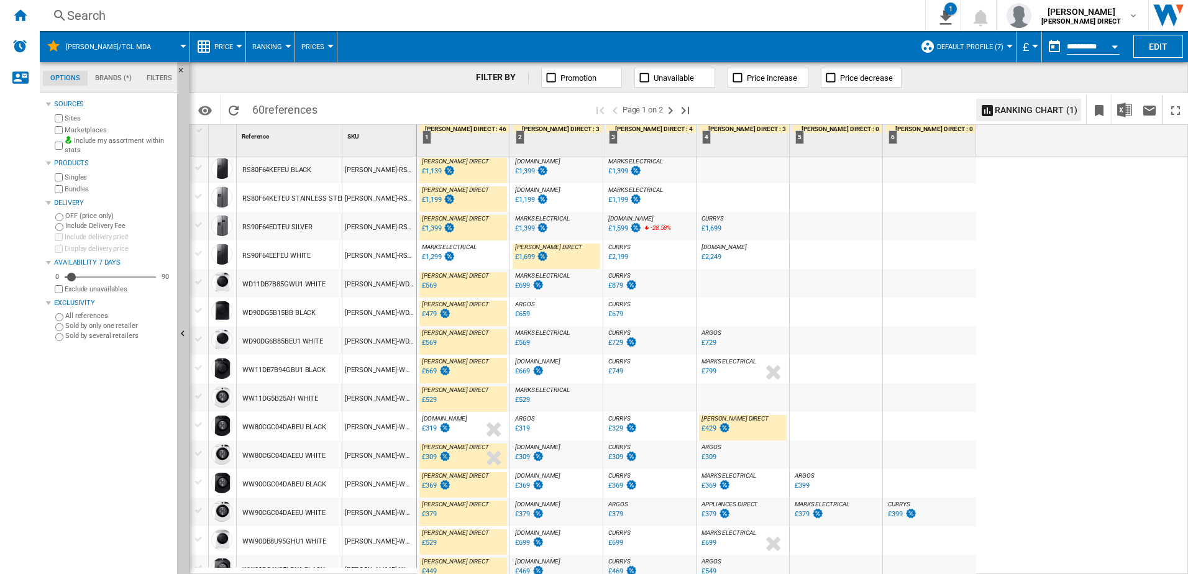
click at [715, 429] on div "£429" at bounding box center [709, 429] width 15 height 8
click at [715, 428] on div "£429" at bounding box center [715, 429] width 31 height 12
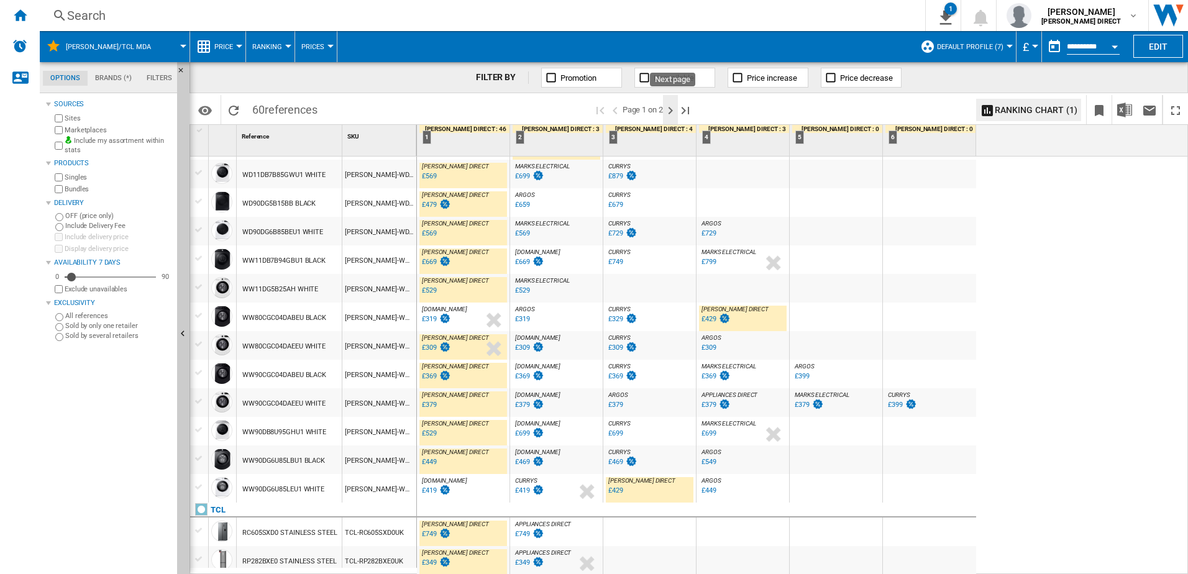
click at [677, 108] on ng-md-icon "Next page" at bounding box center [670, 110] width 15 height 15
